Goal: Find specific page/section: Find specific page/section

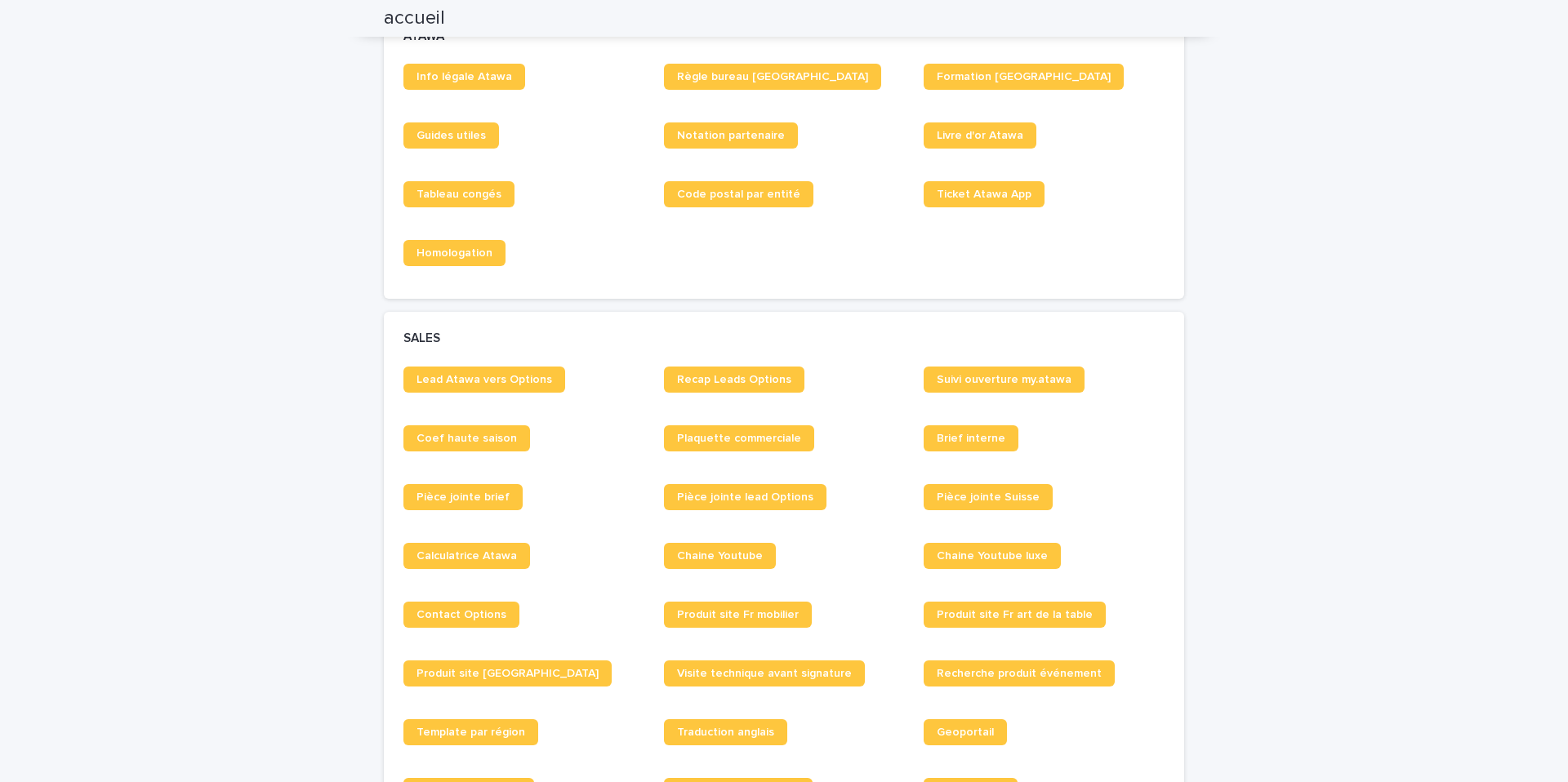
scroll to position [979, 0]
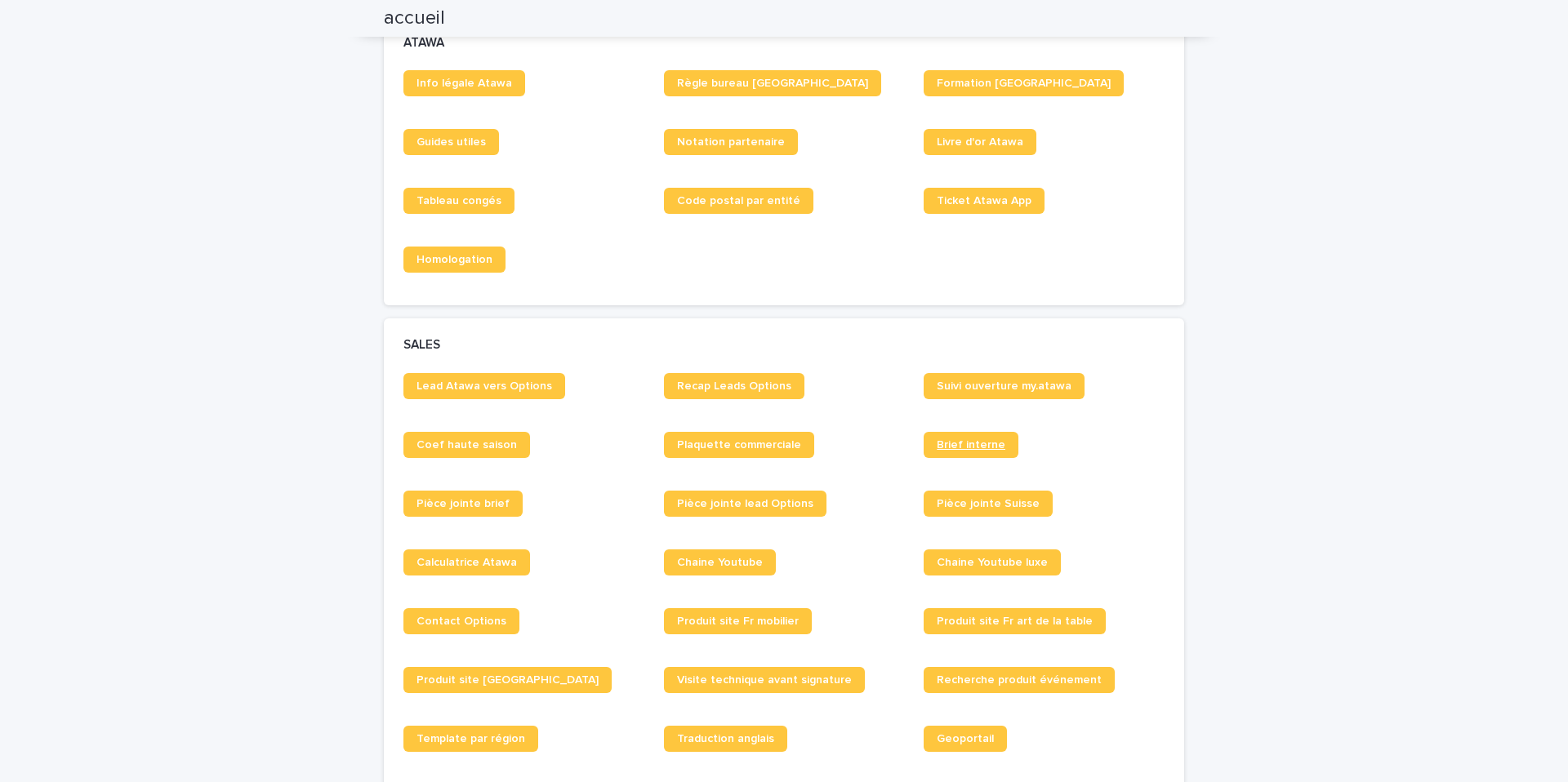
click at [974, 453] on link "Brief interne" at bounding box center [971, 445] width 95 height 26
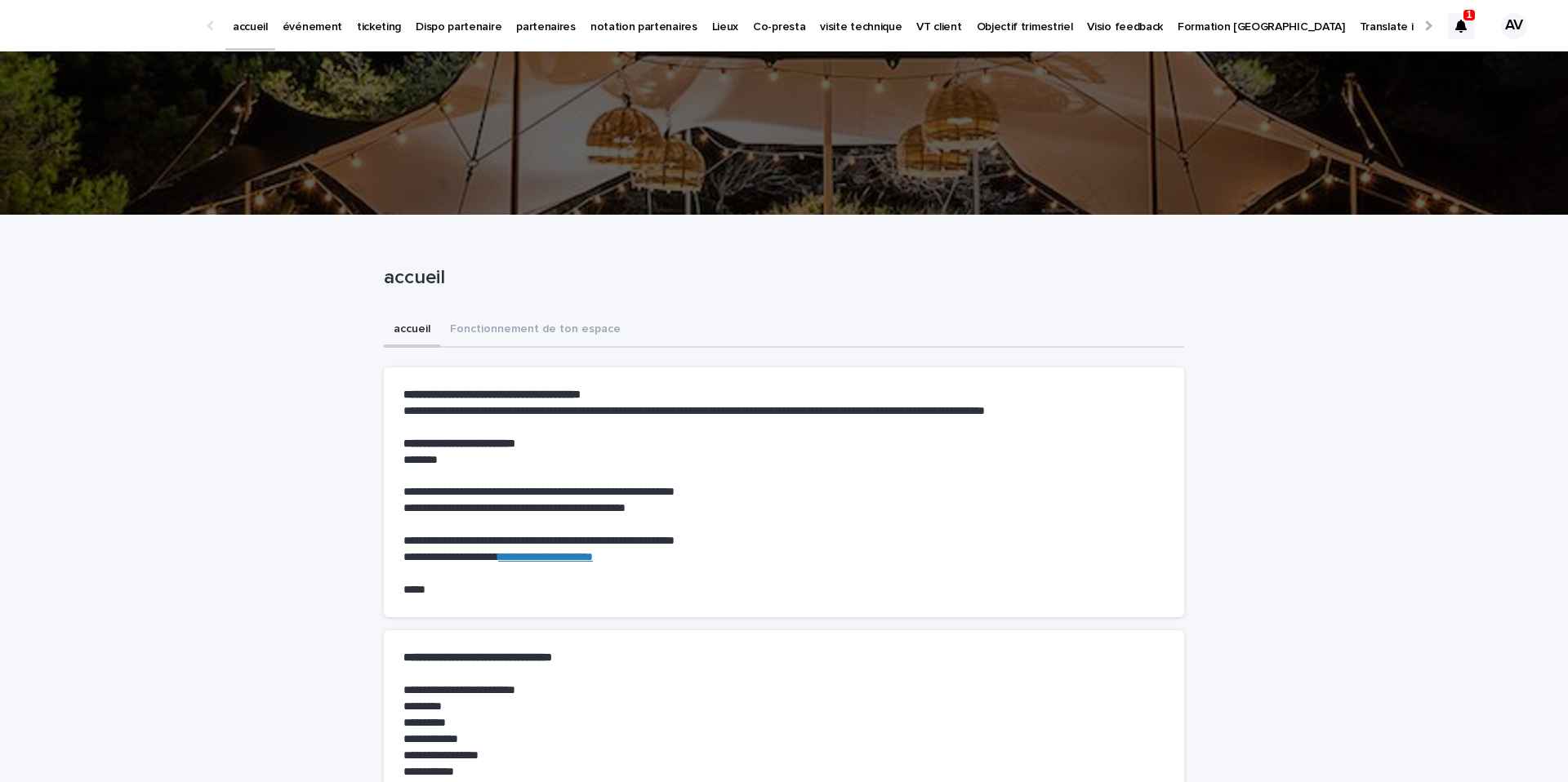
click at [1448, 22] on div at bounding box center [1461, 26] width 26 height 26
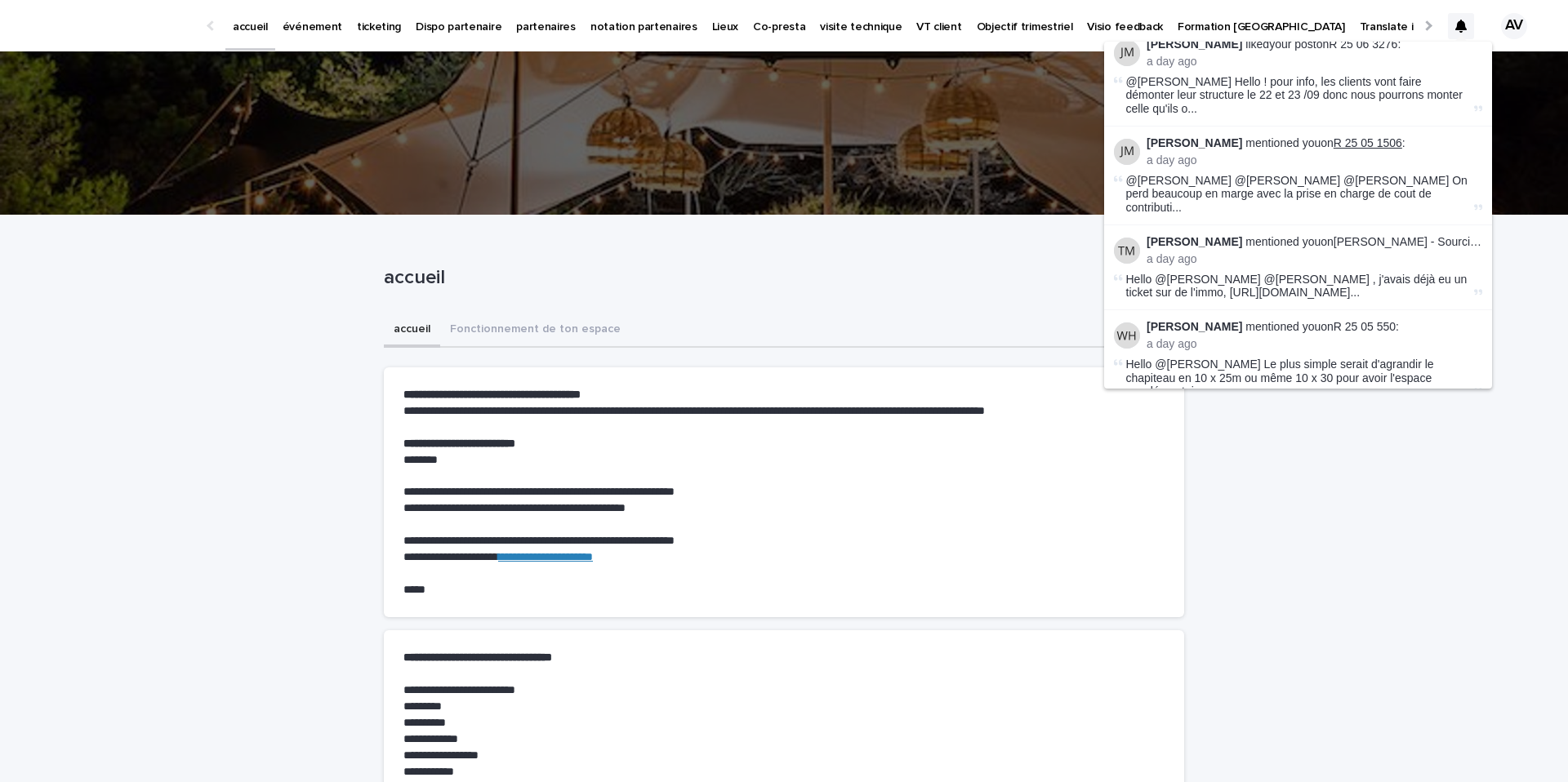
scroll to position [118, 0]
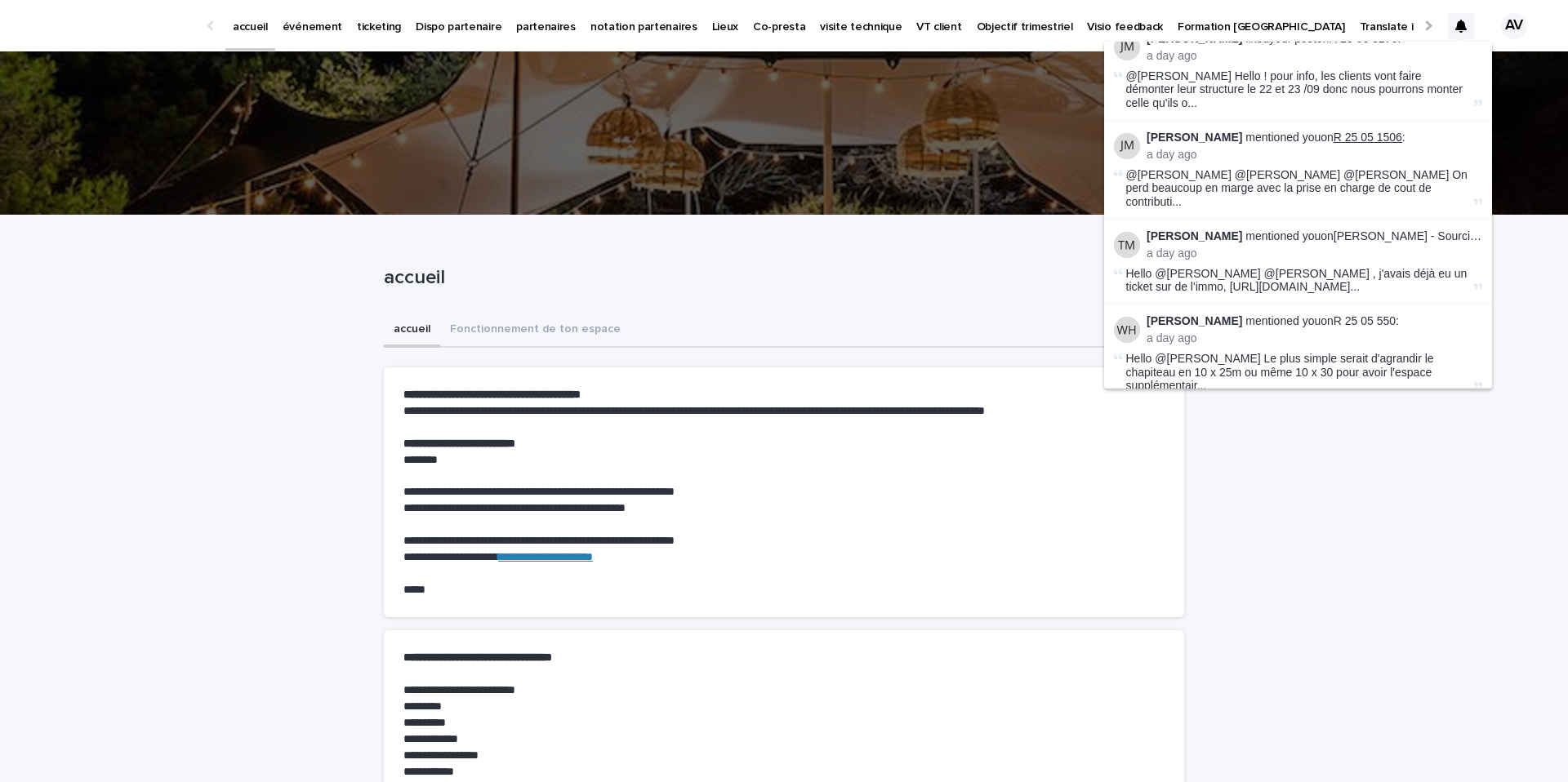
click at [1362, 130] on link "R 25 05 1506" at bounding box center [1367, 137] width 68 height 13
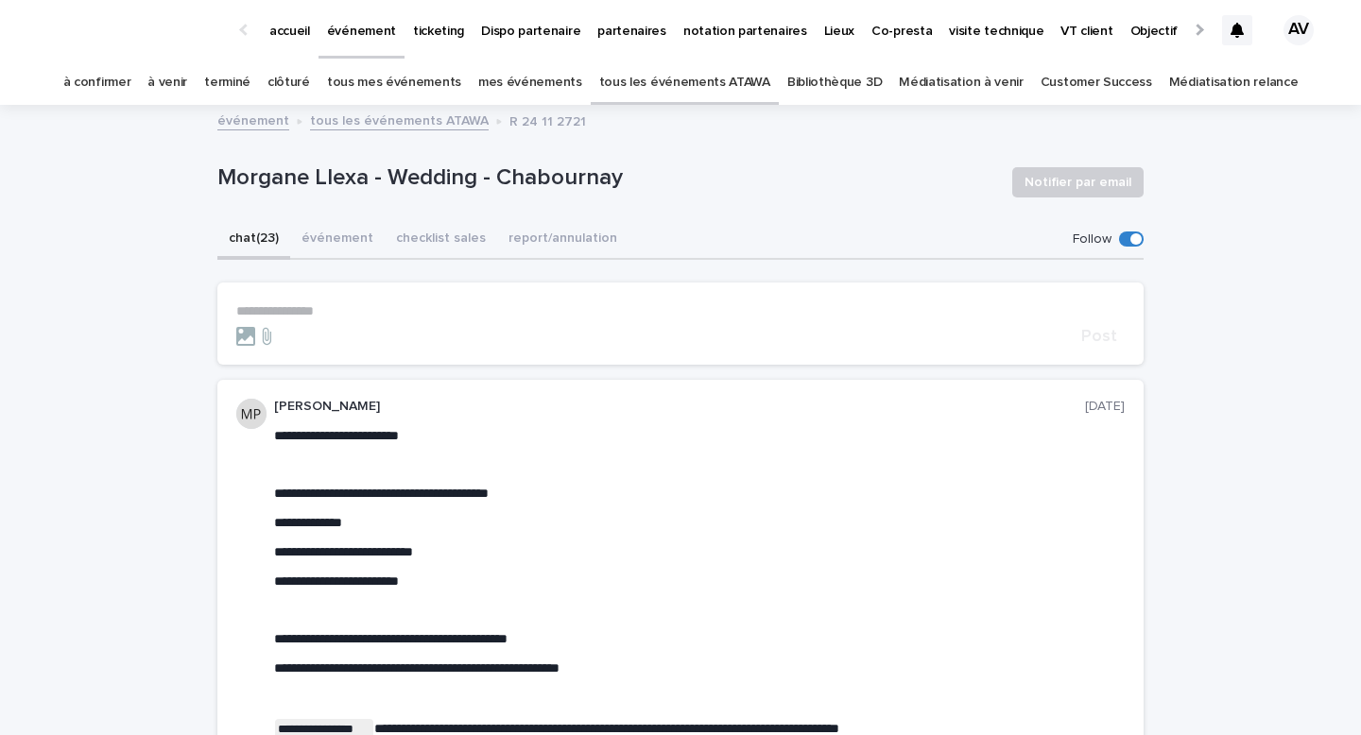
click at [309, 321] on form "**********" at bounding box center [680, 324] width 888 height 43
click at [310, 309] on p "**********" at bounding box center [680, 311] width 888 height 16
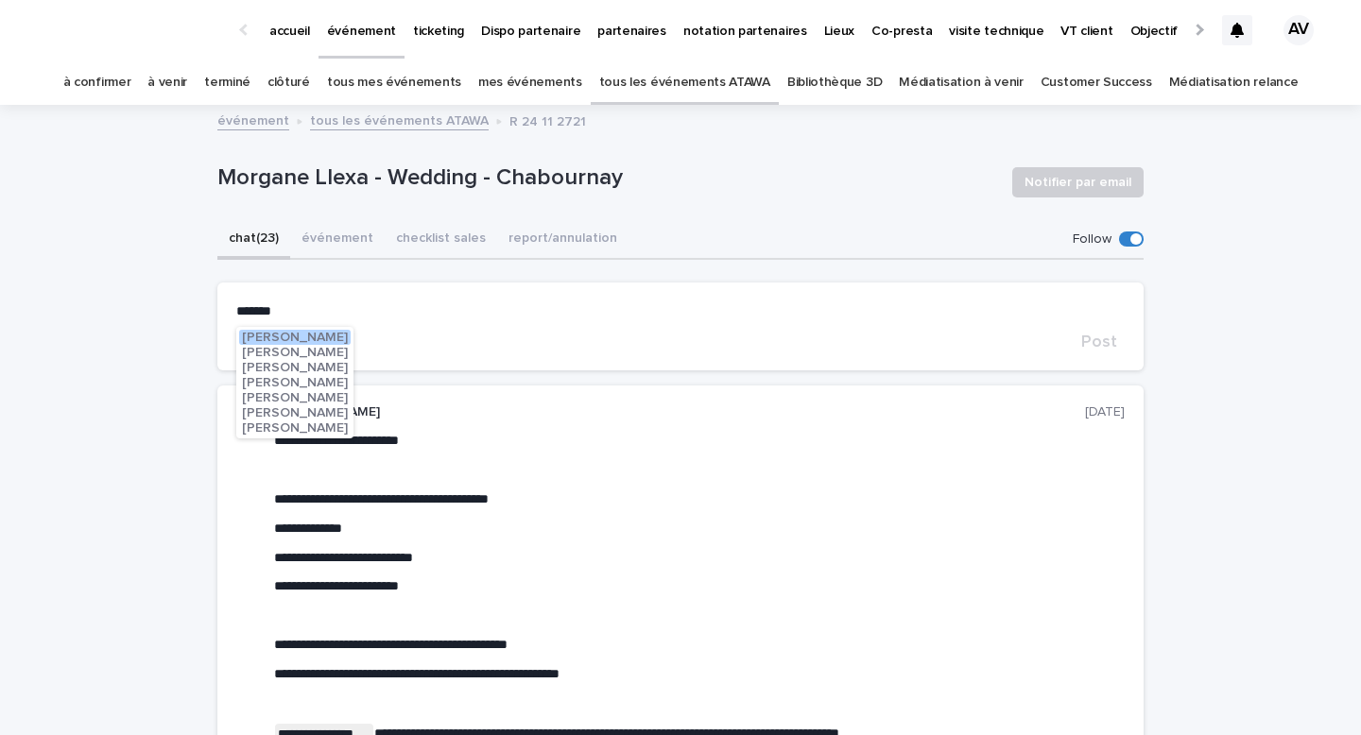
click at [322, 372] on span "Julien_coordo Mathieu" at bounding box center [295, 367] width 106 height 13
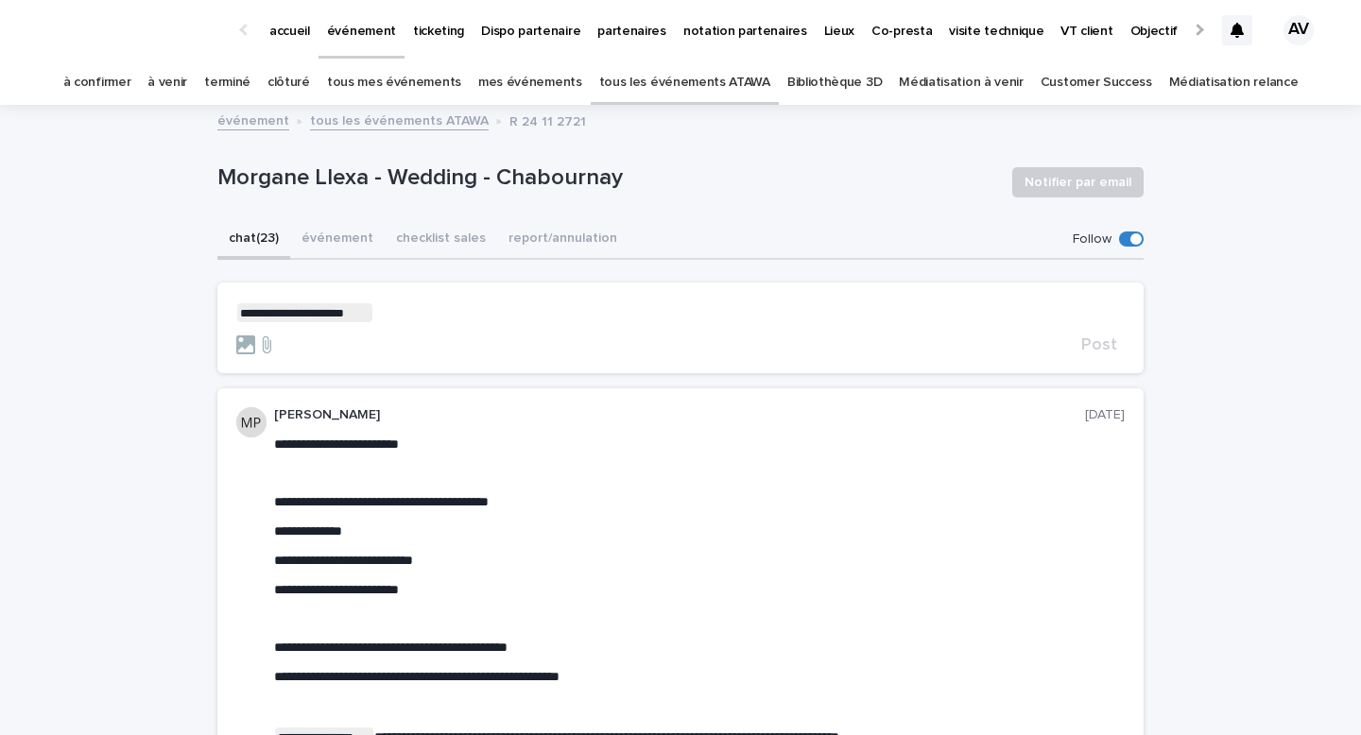
click at [375, 309] on p "**********" at bounding box center [680, 312] width 888 height 19
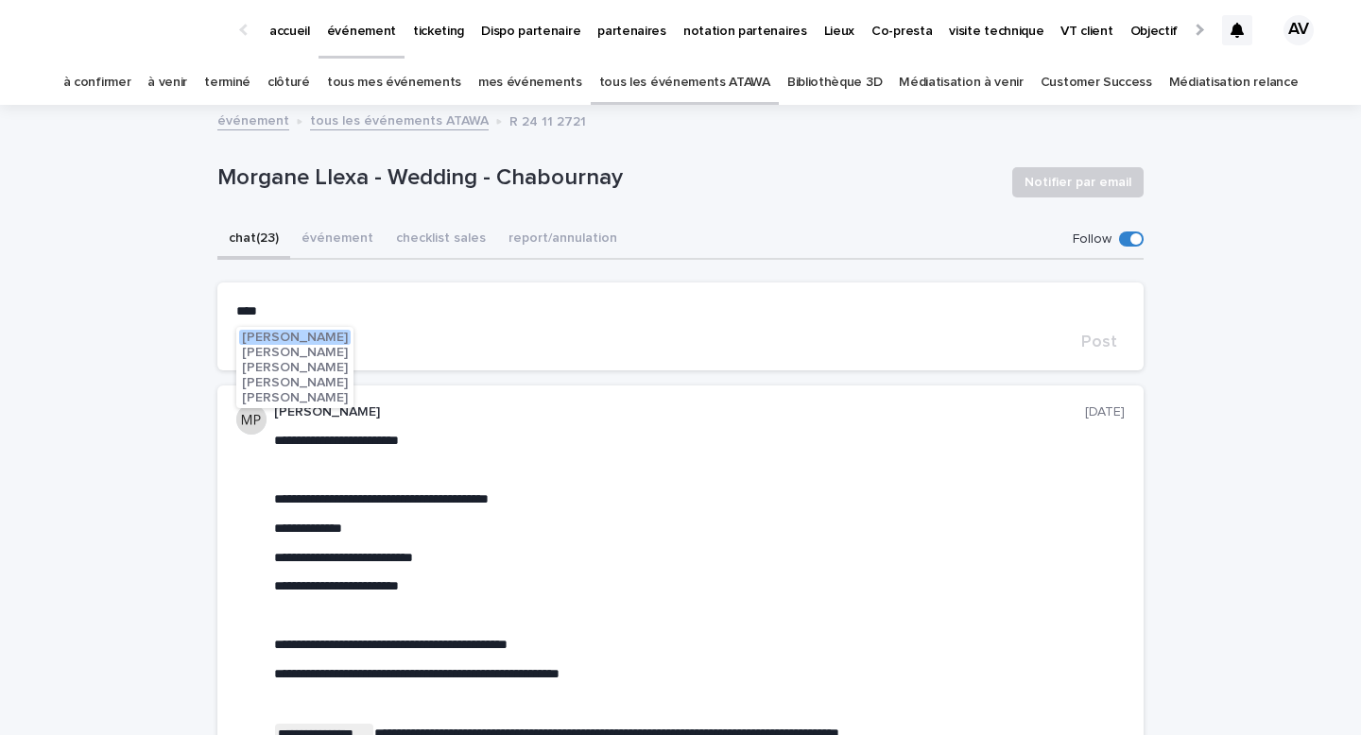
click at [322, 334] on span "Maureen Pilaud" at bounding box center [295, 337] width 106 height 13
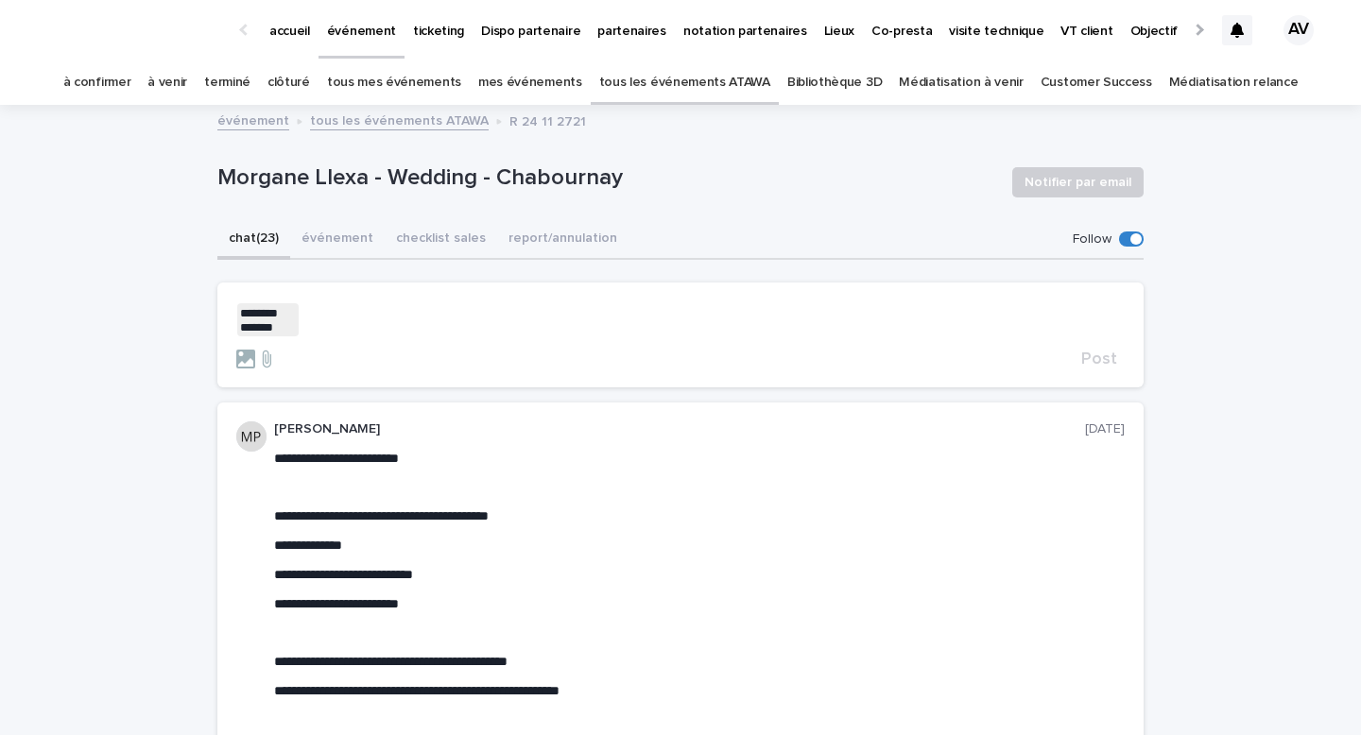
click at [362, 306] on p "﻿ * ******* ******* ﻿ ﻿" at bounding box center [680, 319] width 888 height 33
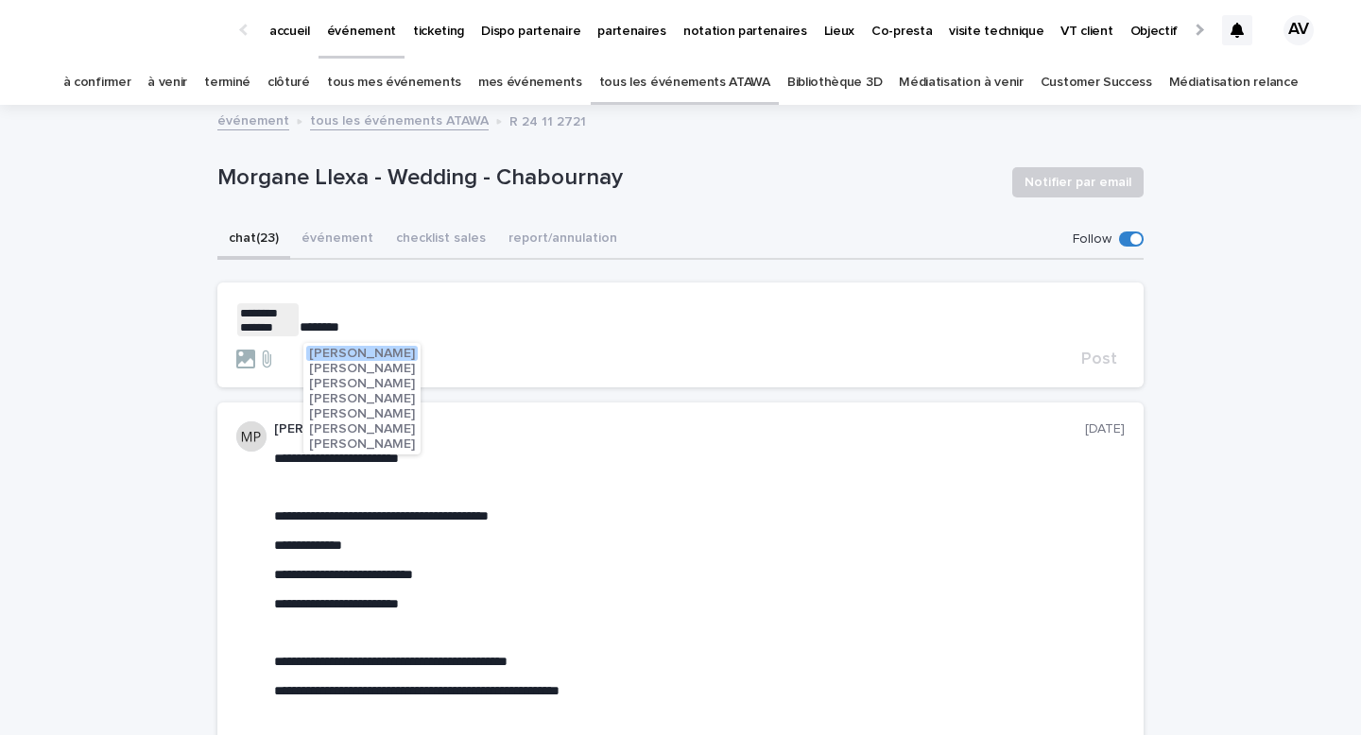
click at [352, 395] on span "Julien Mathieu" at bounding box center [362, 398] width 106 height 13
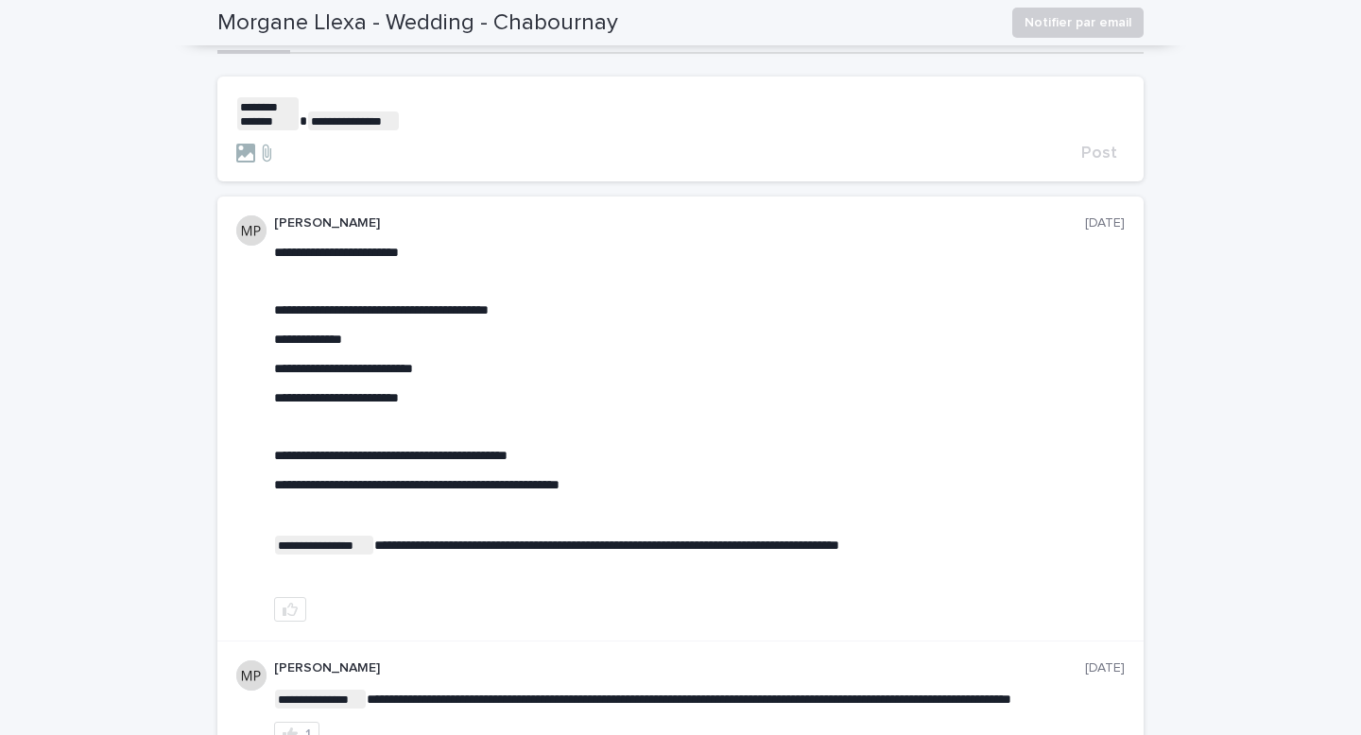
scroll to position [145, 0]
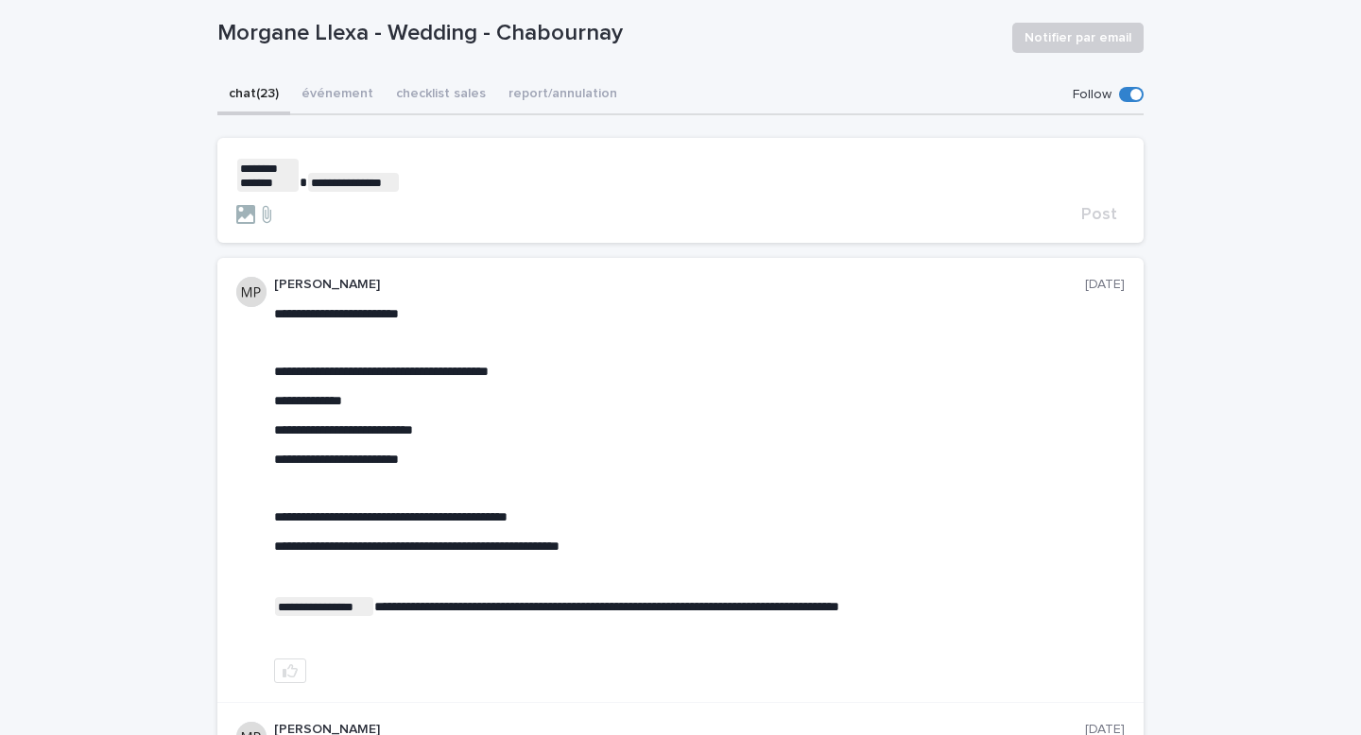
click at [479, 176] on p "**********" at bounding box center [680, 175] width 888 height 33
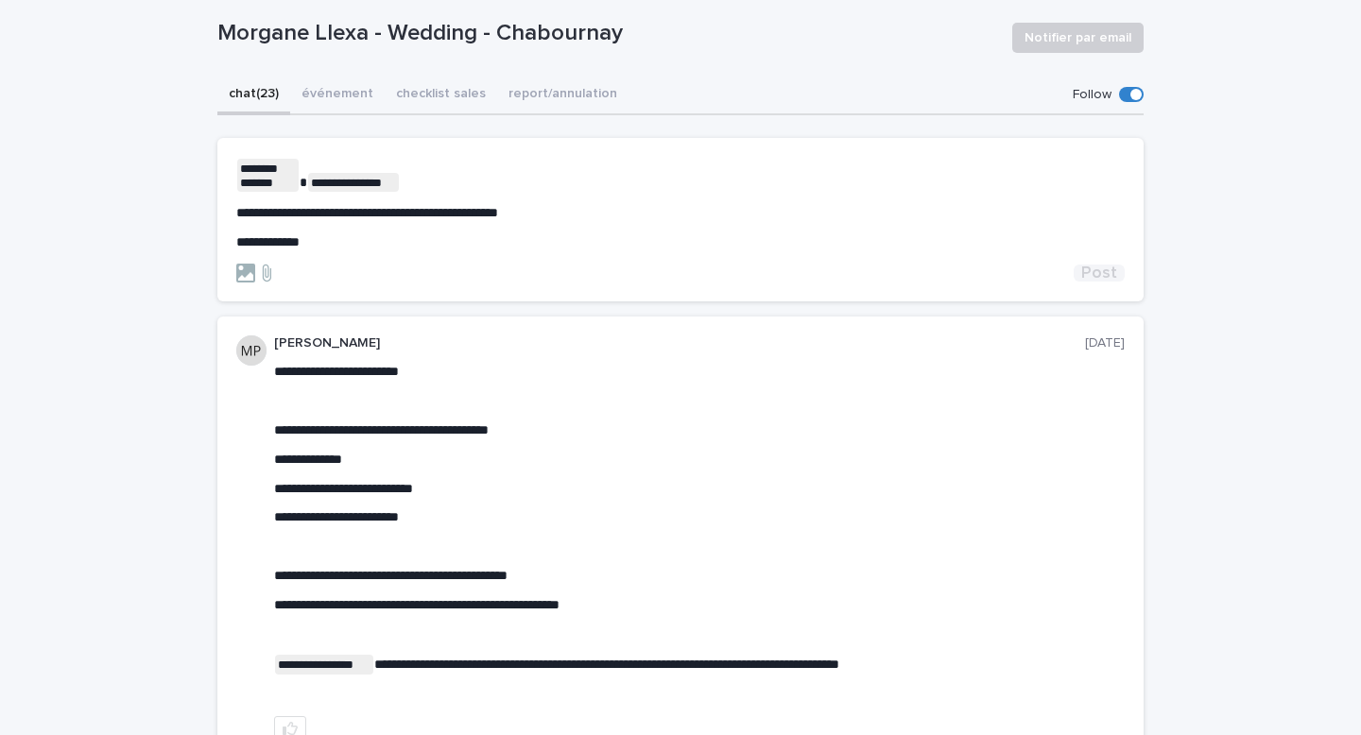
click at [1089, 275] on span "Post" at bounding box center [1099, 273] width 36 height 17
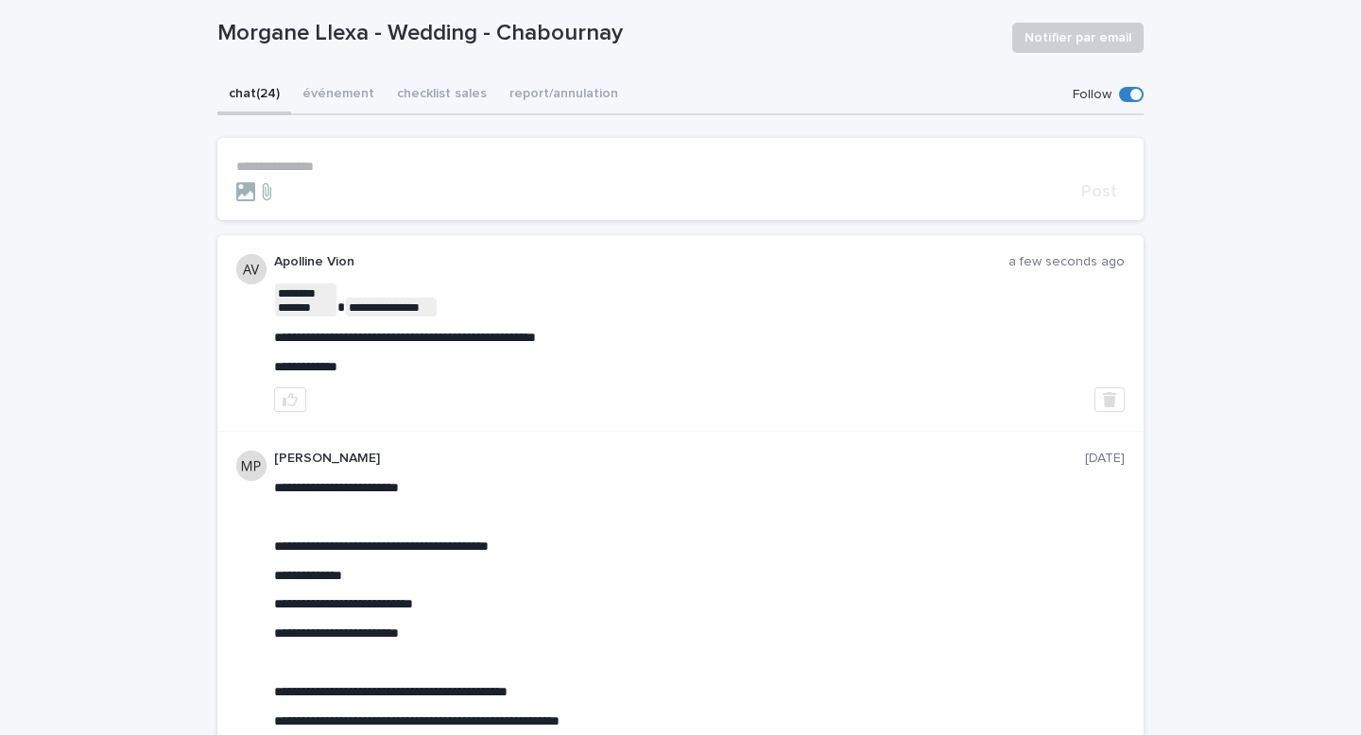
scroll to position [0, 0]
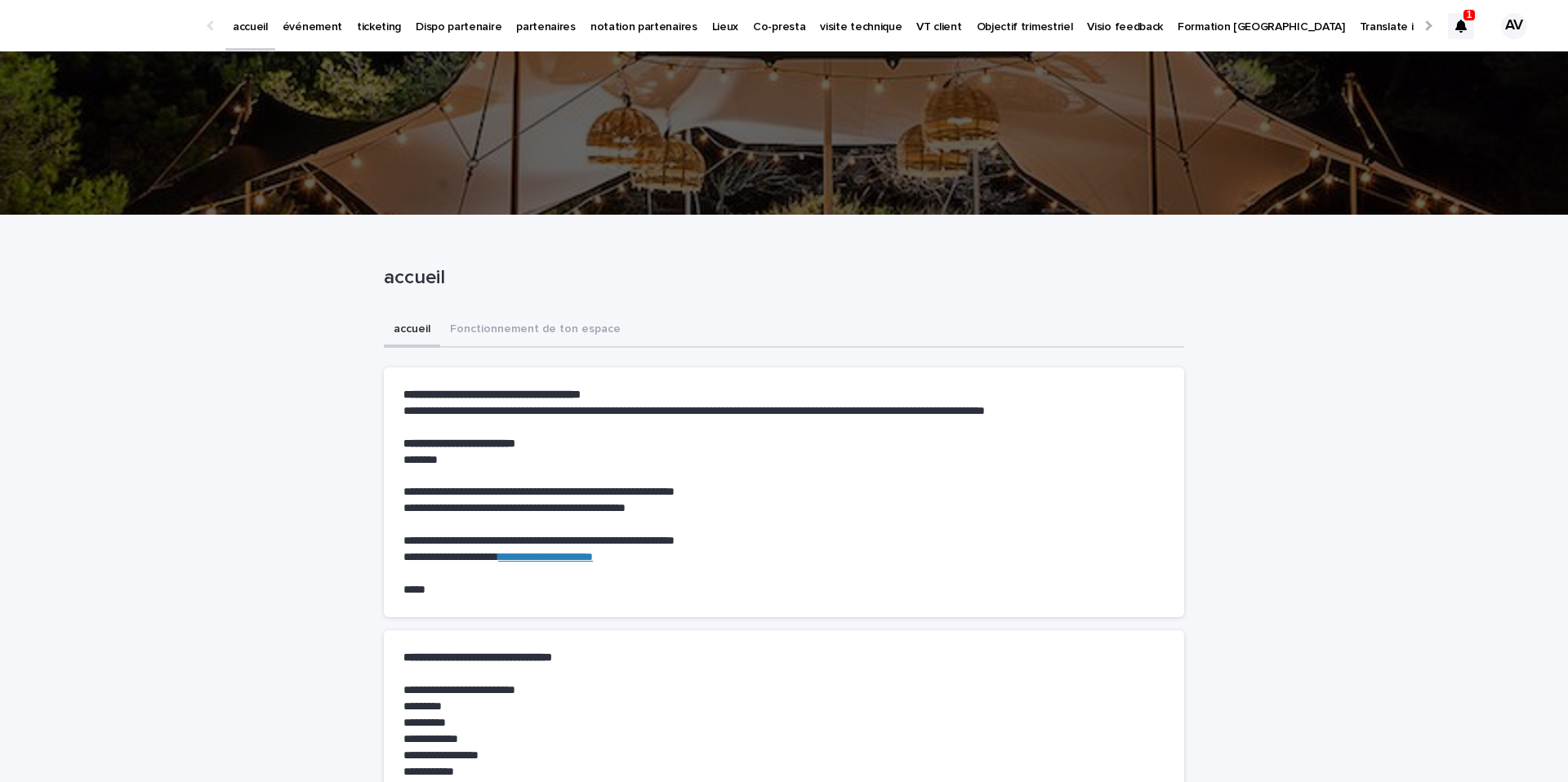
click at [1460, 17] on div at bounding box center [1461, 26] width 26 height 26
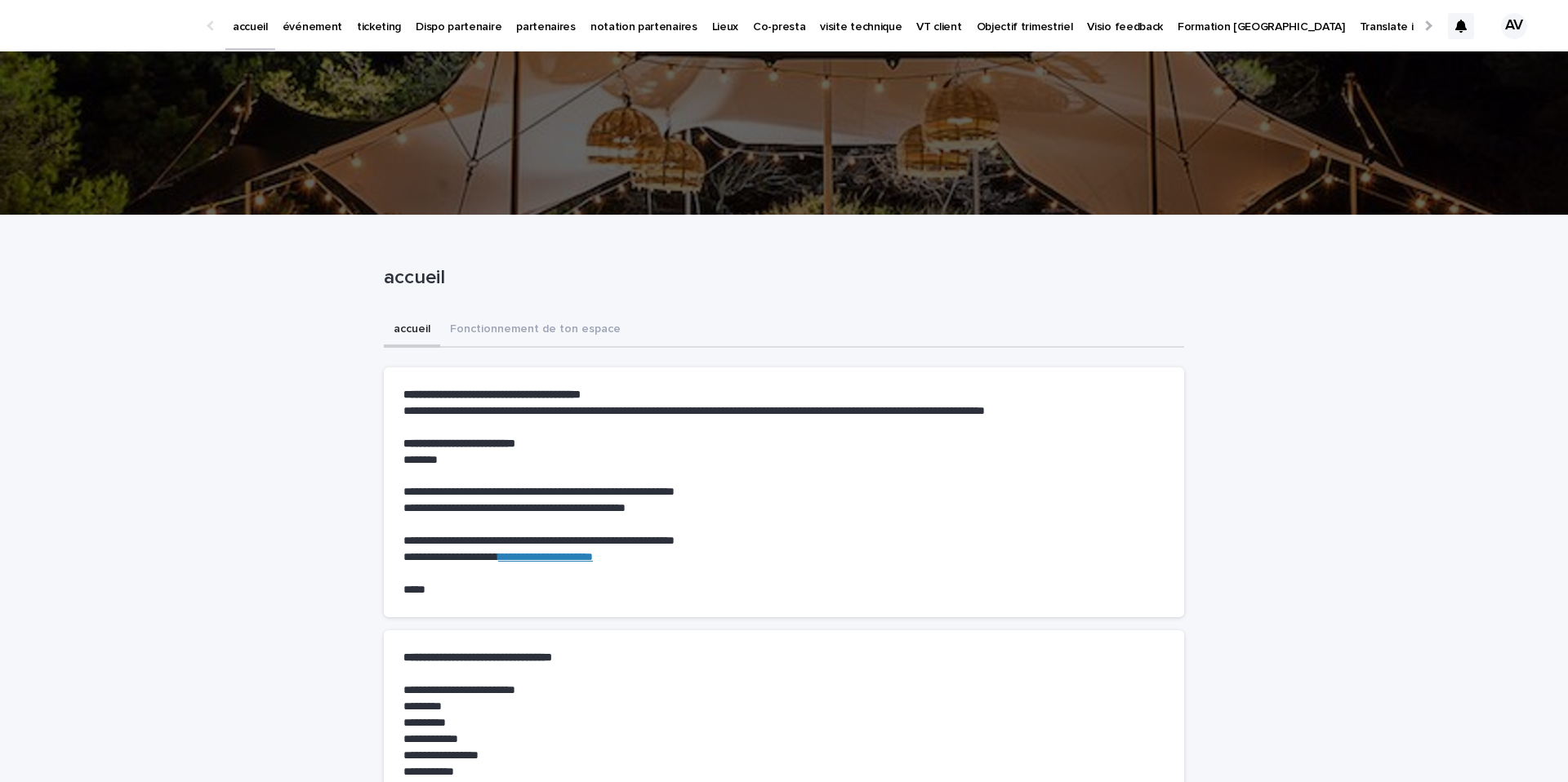
click at [364, 22] on p "ticketing" at bounding box center [378, 17] width 44 height 35
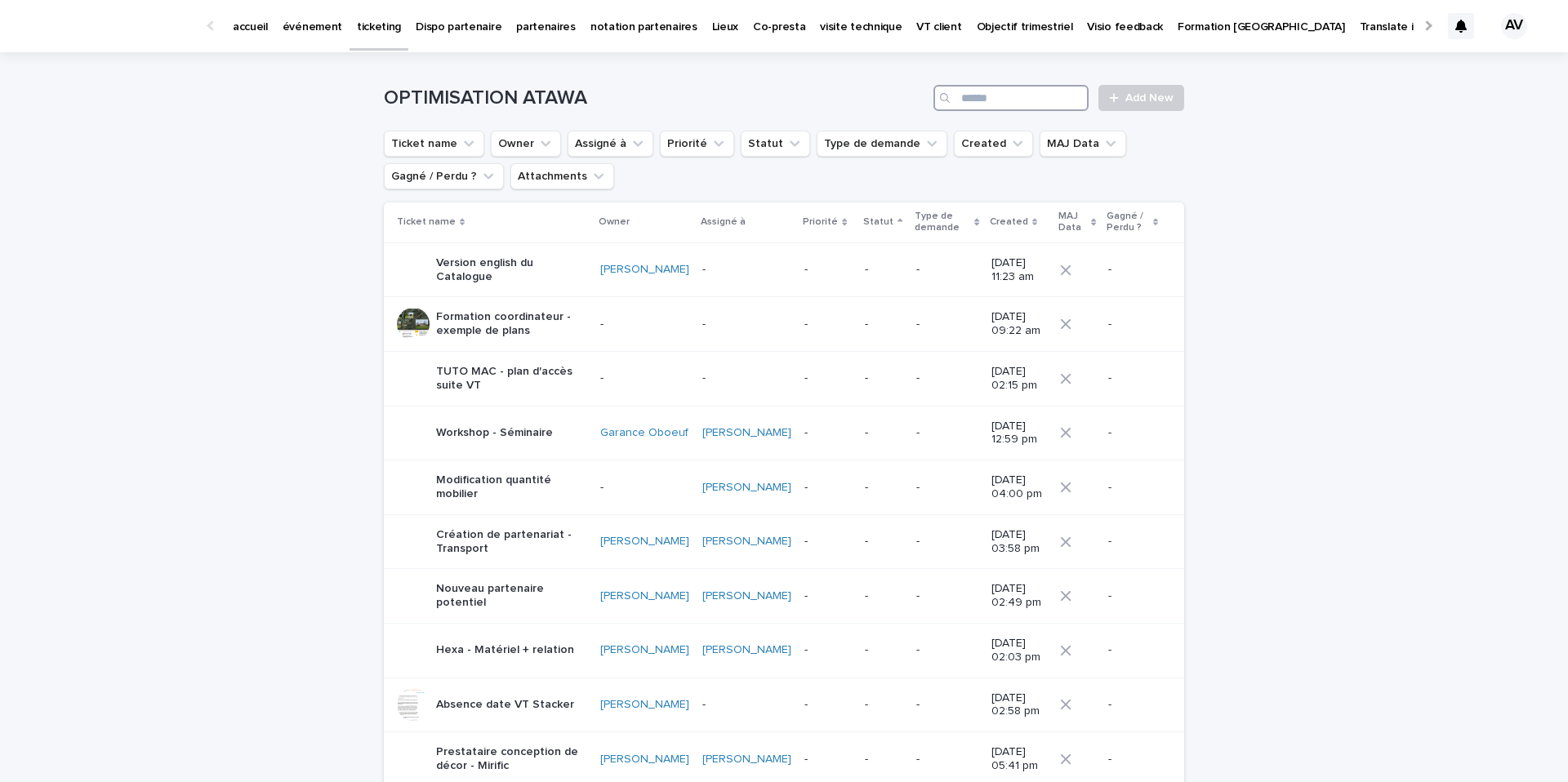
click at [1030, 95] on input "Search" at bounding box center [1011, 98] width 156 height 26
click at [508, 144] on button "Owner" at bounding box center [525, 143] width 70 height 26
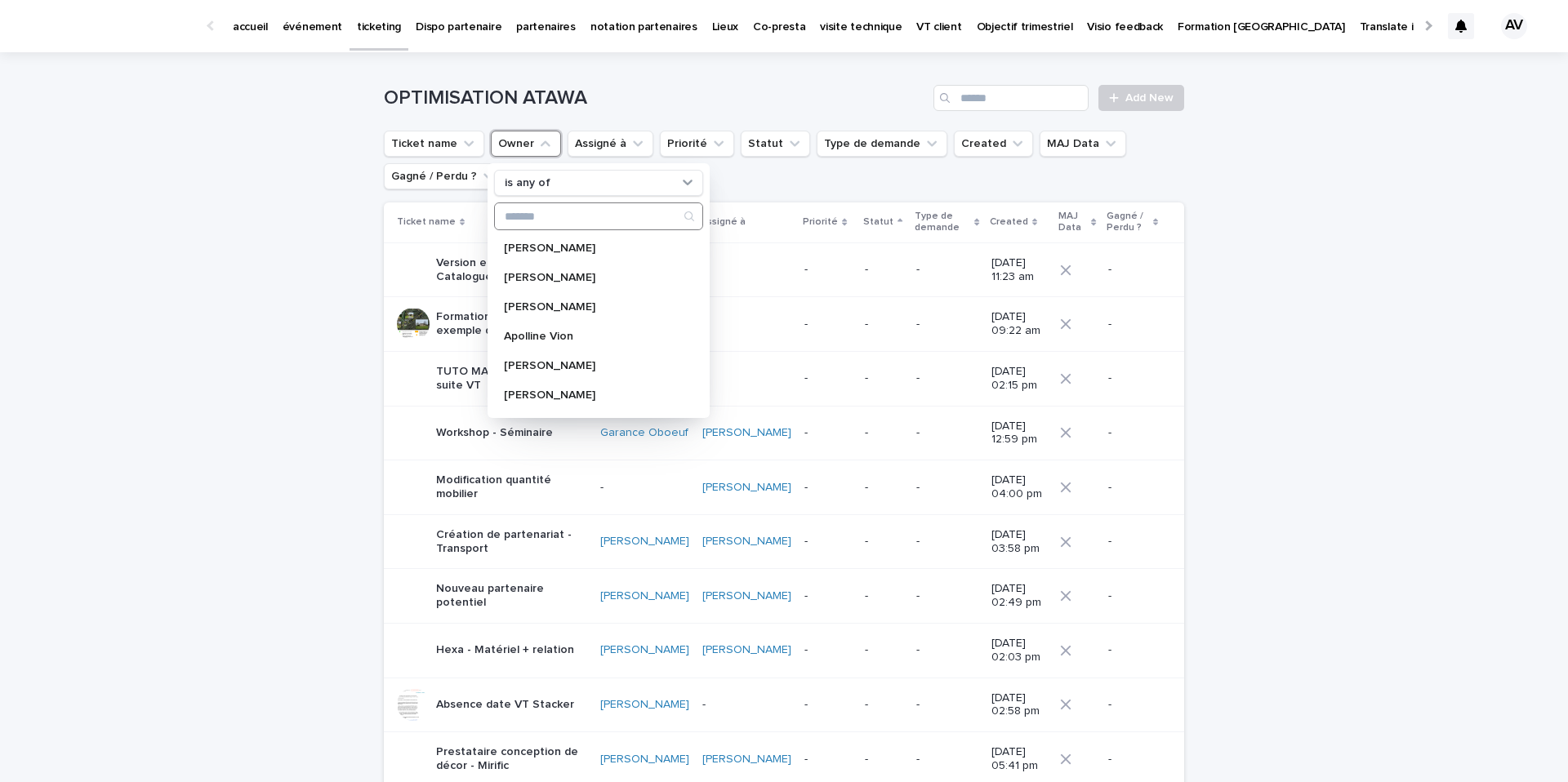
click at [558, 216] on input "Search" at bounding box center [599, 216] width 207 height 26
type input "*"
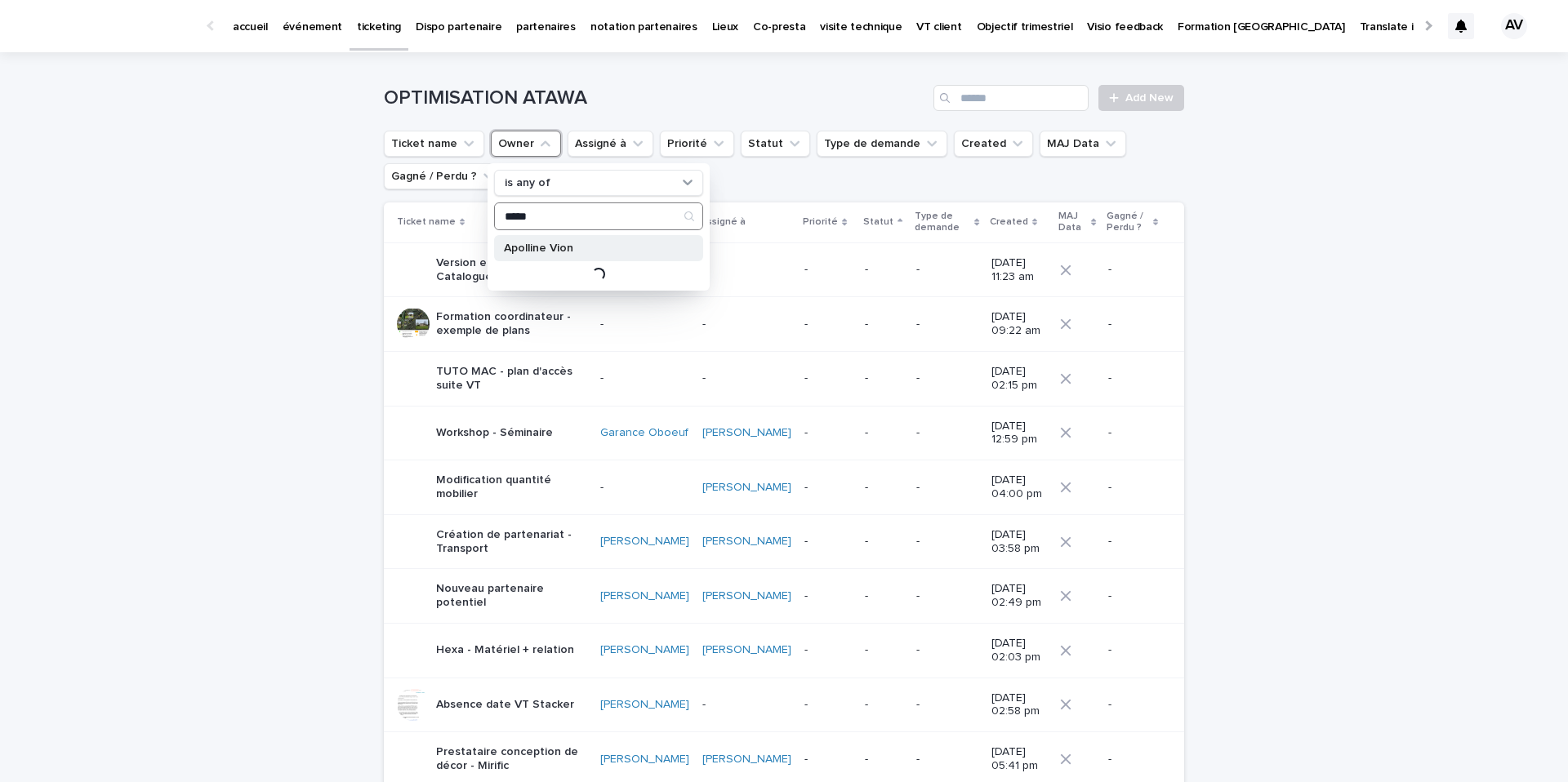
type input "*****"
click at [556, 245] on p "Apolline Vion" at bounding box center [590, 248] width 173 height 11
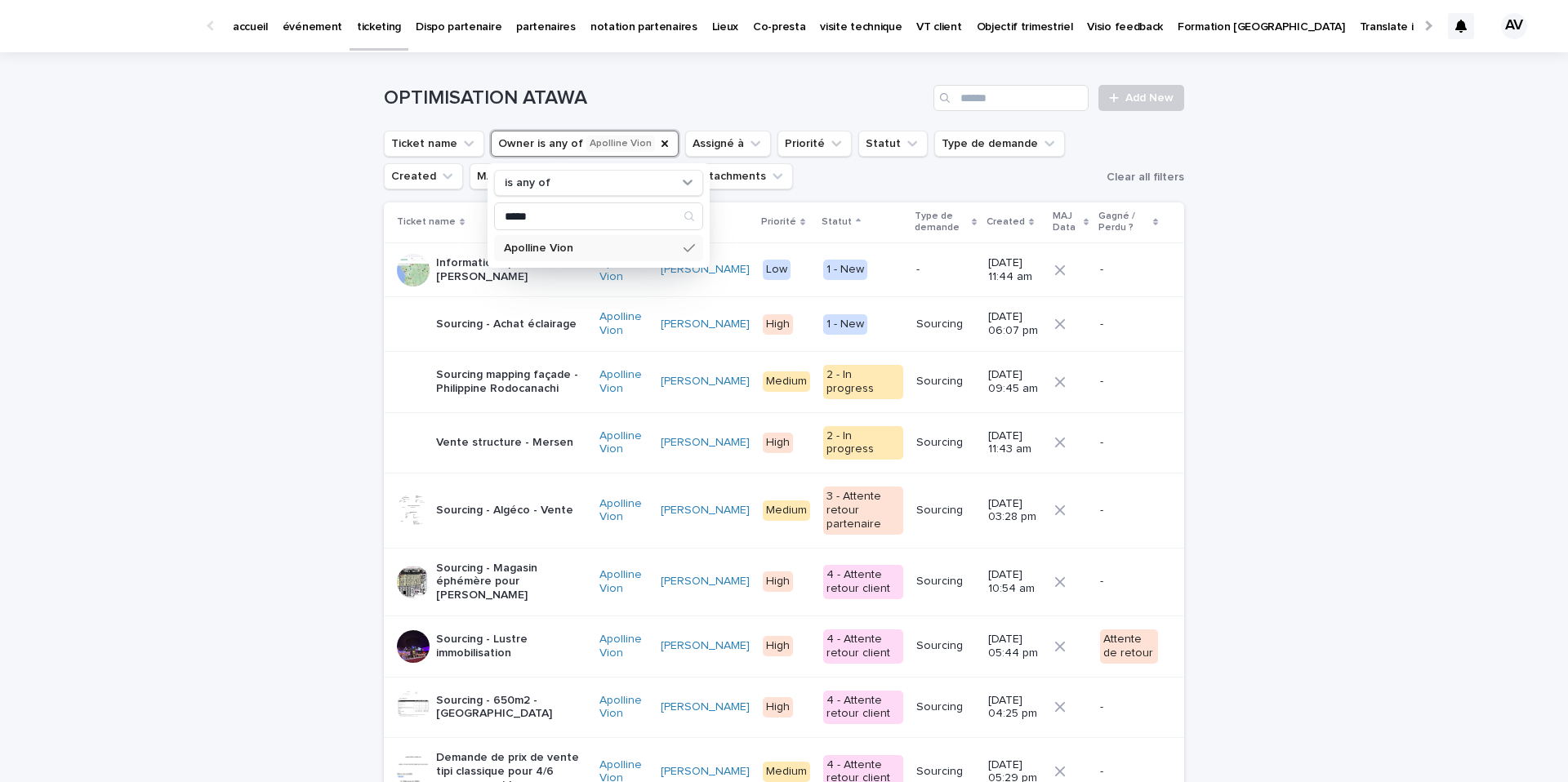
click at [483, 504] on p "Sourcing - Algéco - Vente" at bounding box center [505, 511] width 137 height 14
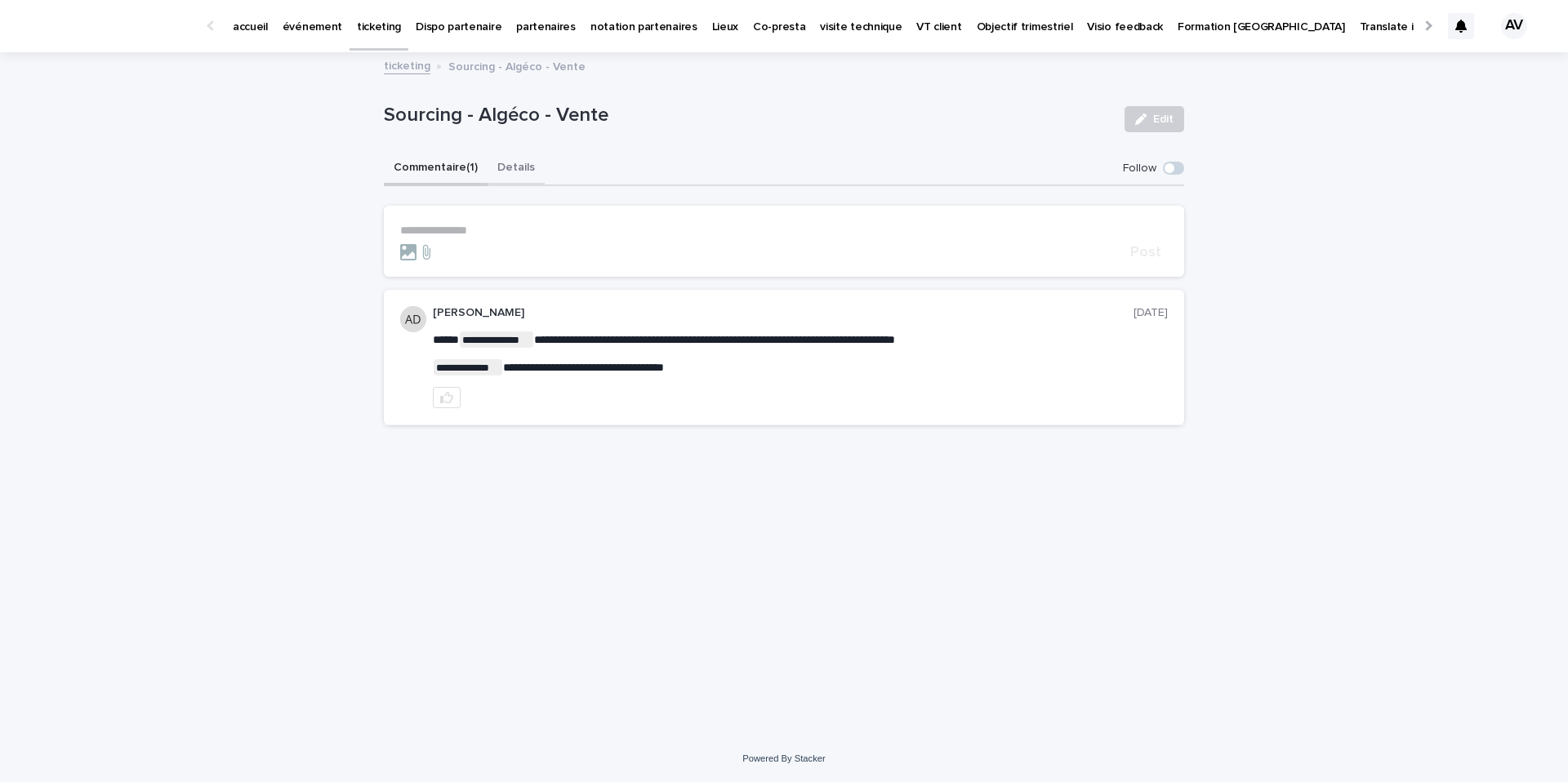
click at [504, 152] on button "Details" at bounding box center [516, 169] width 57 height 35
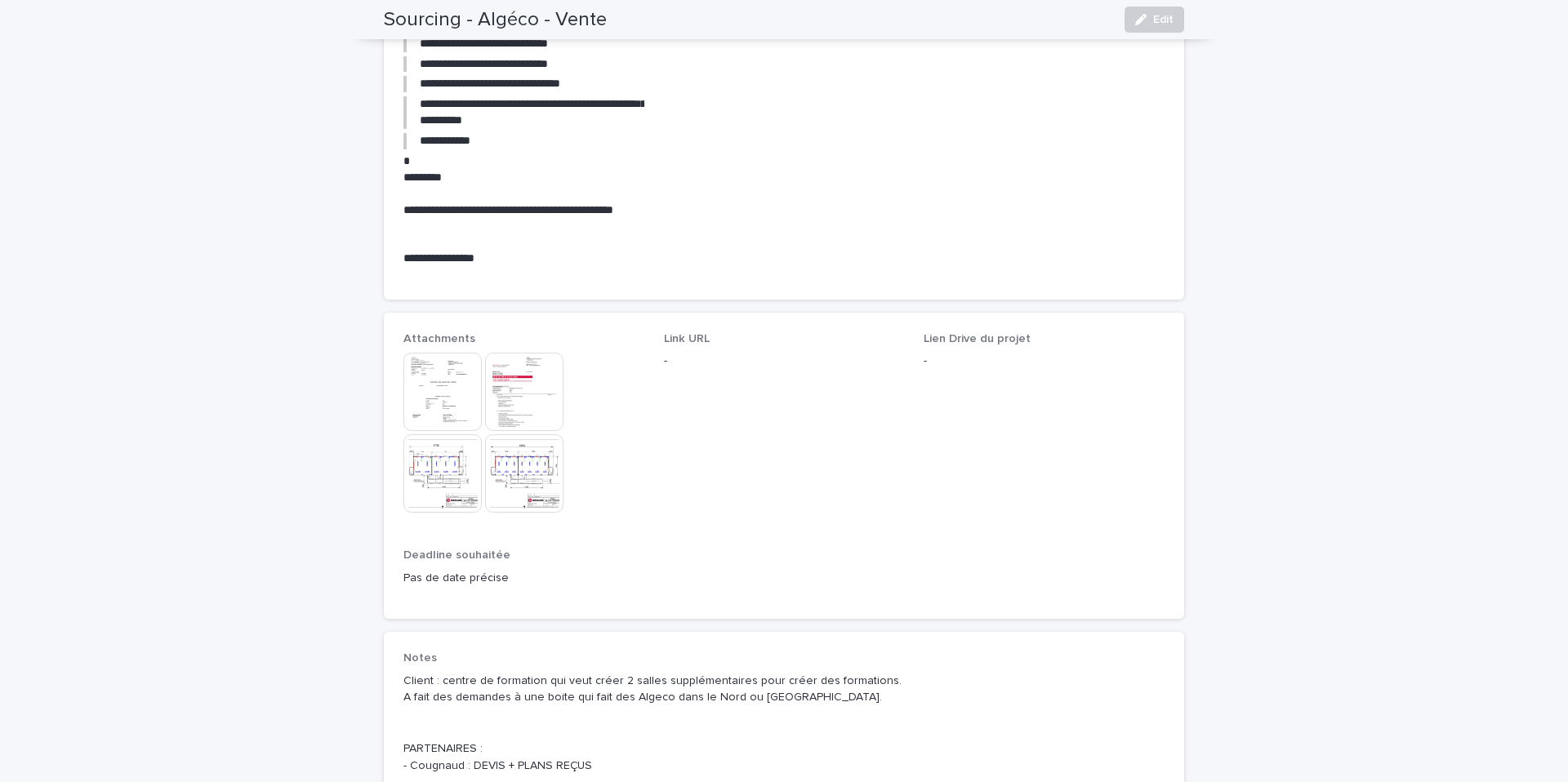
scroll to position [691, 0]
click at [453, 404] on img at bounding box center [442, 391] width 79 height 79
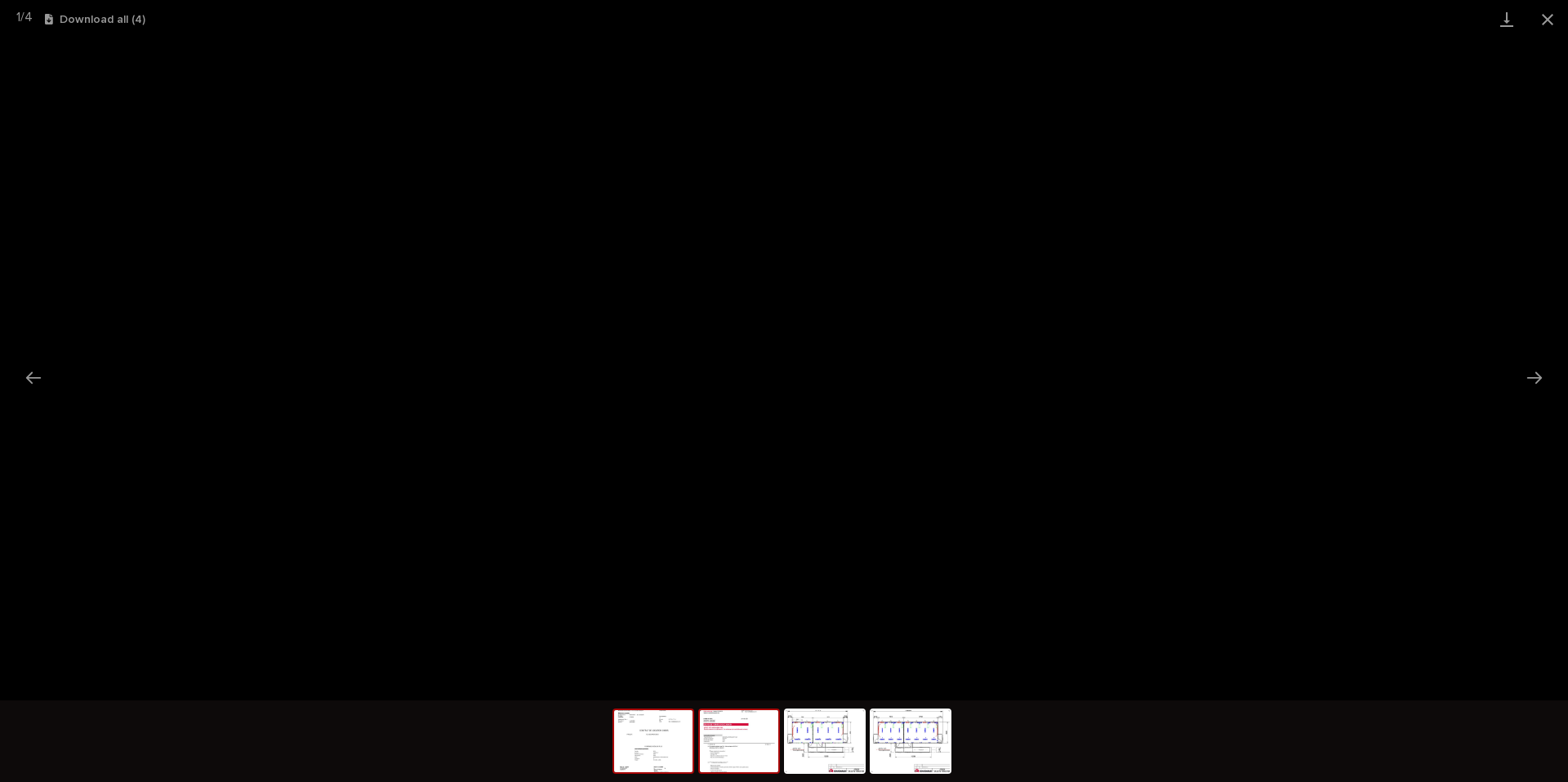
click at [752, 747] on img at bounding box center [739, 741] width 79 height 62
click at [805, 766] on img at bounding box center [824, 741] width 79 height 62
click at [899, 781] on div at bounding box center [784, 743] width 343 height 86
click at [906, 727] on img at bounding box center [910, 741] width 79 height 62
click at [1545, 22] on button "Close gallery" at bounding box center [1546, 19] width 41 height 38
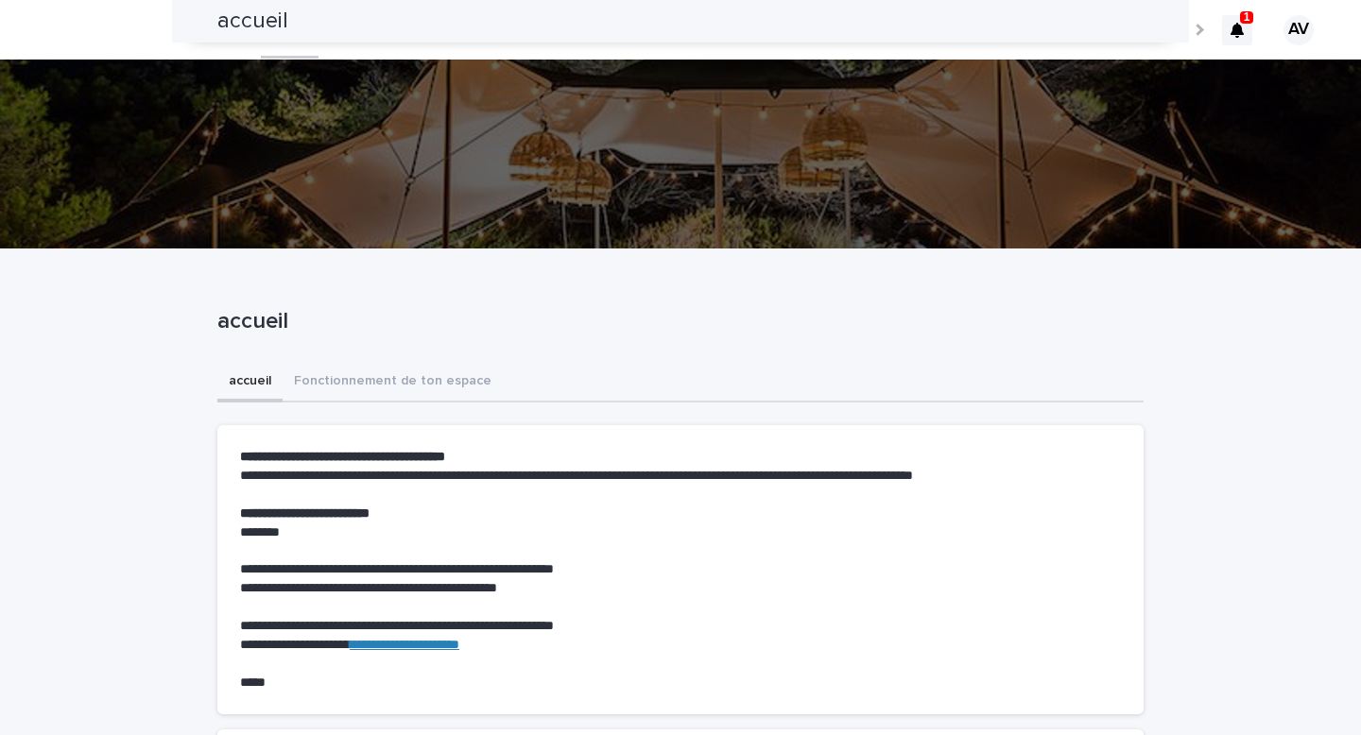
scroll to position [1082, 0]
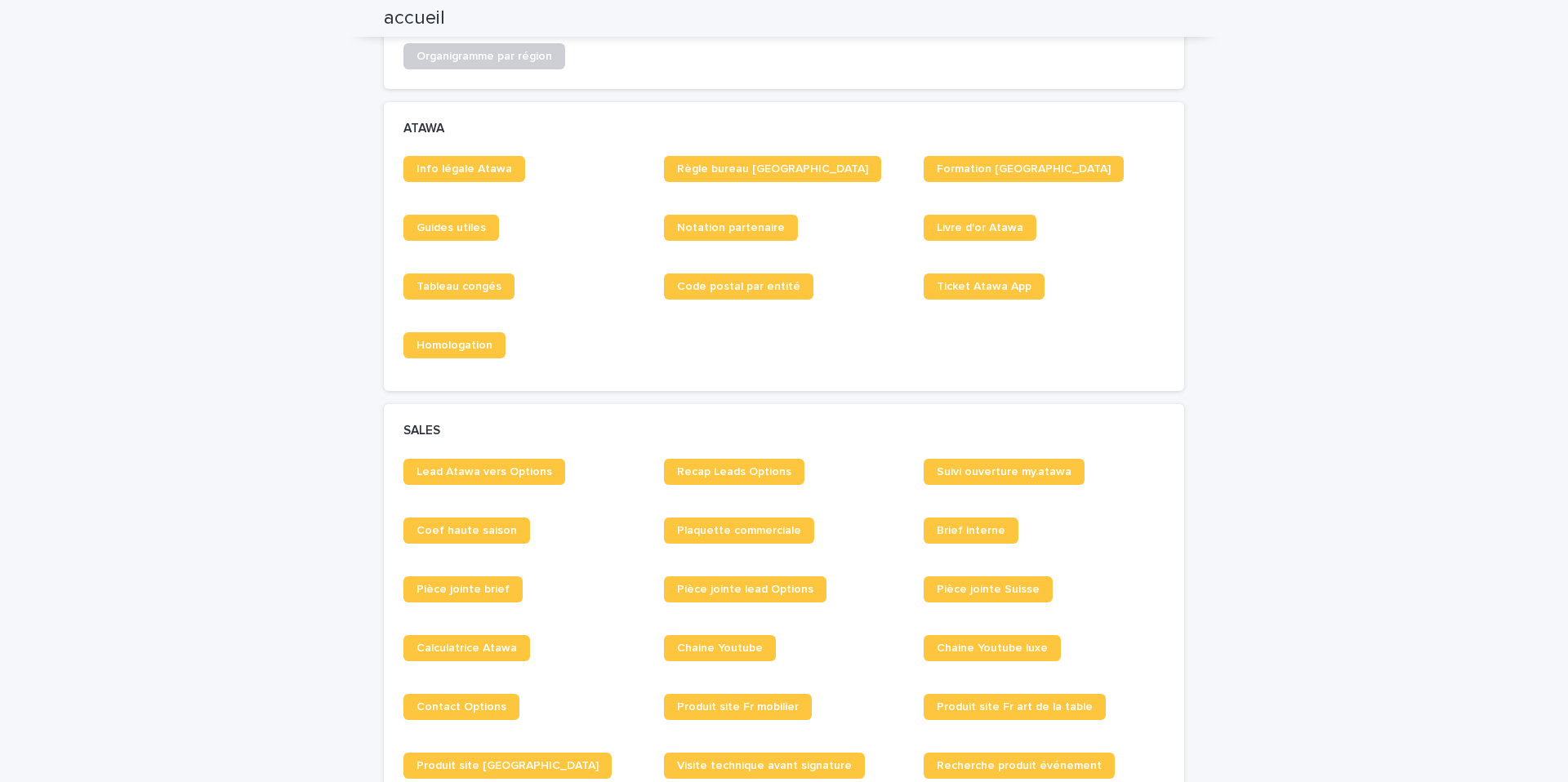
scroll to position [910, 0]
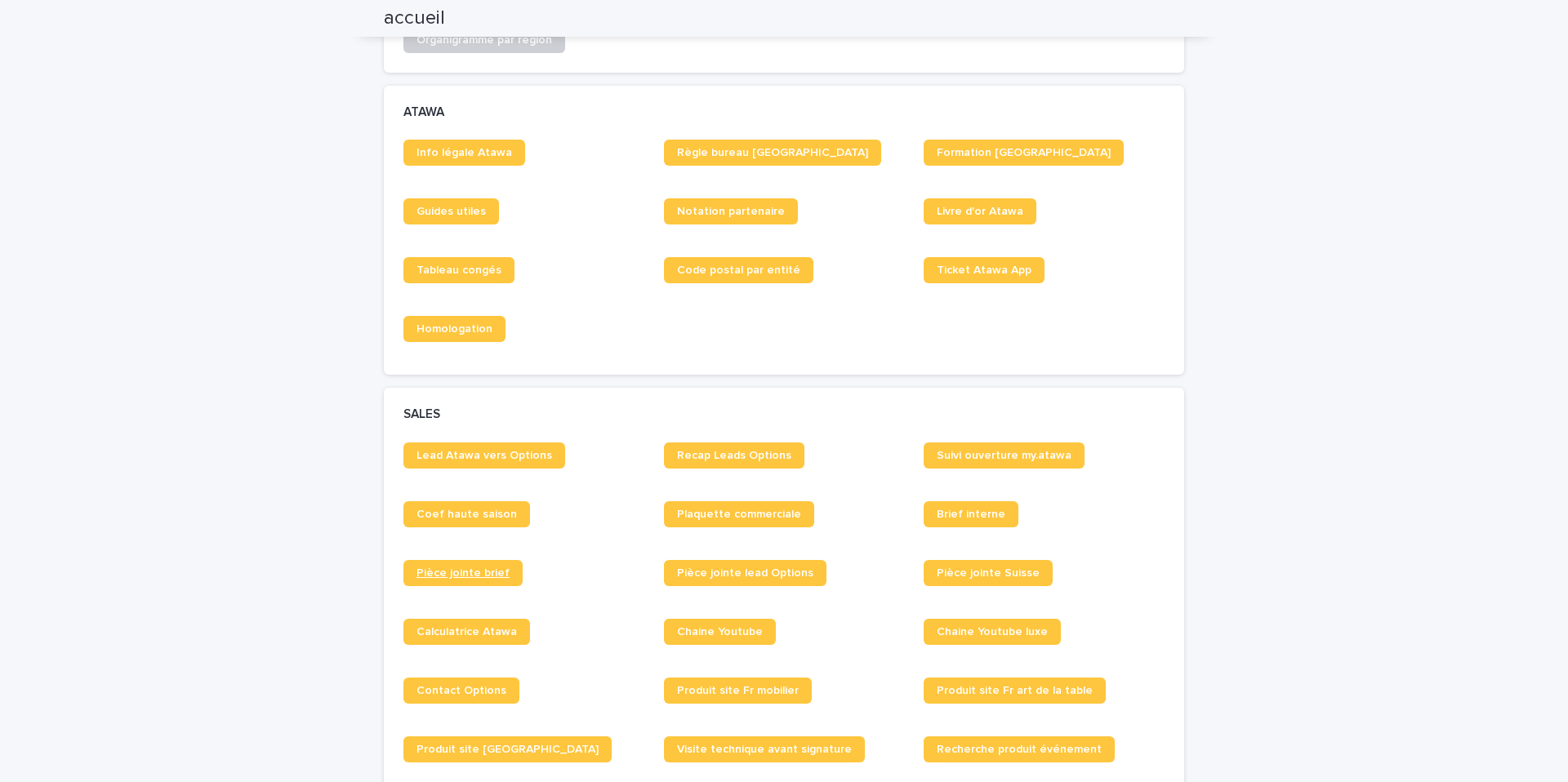
click at [454, 582] on link "Pièce jointe brief" at bounding box center [463, 573] width 119 height 26
